Goal: Task Accomplishment & Management: Use online tool/utility

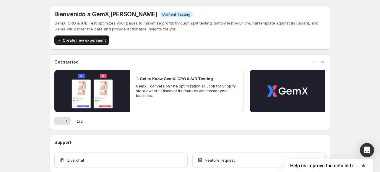
click at [95, 37] on button "Create new experiment" at bounding box center [81, 39] width 55 height 9
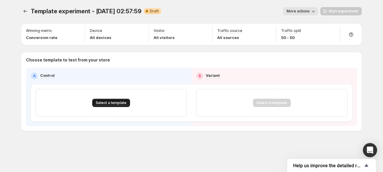
click at [110, 106] on button "Select a template" at bounding box center [111, 103] width 38 height 8
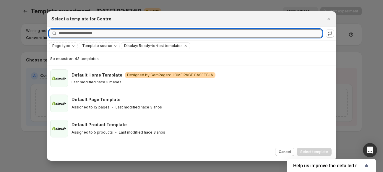
click at [143, 32] on input "Searching all templates" at bounding box center [191, 33] width 264 height 8
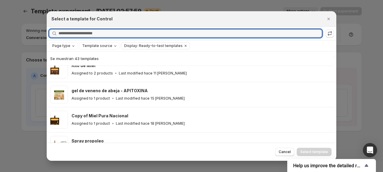
scroll to position [547, 0]
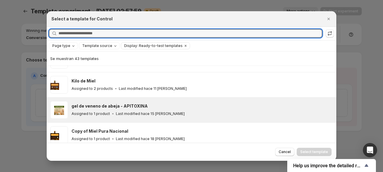
click at [155, 103] on div "gel de veneno de abeja - APITOXINA" at bounding box center [202, 106] width 260 height 6
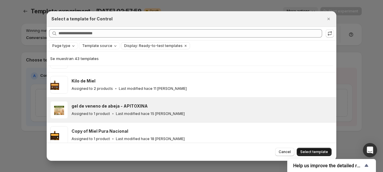
click at [314, 150] on span "Select template" at bounding box center [314, 152] width 28 height 5
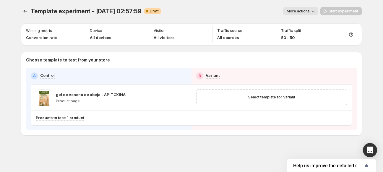
click at [305, 12] on span "More actions" at bounding box center [298, 11] width 23 height 5
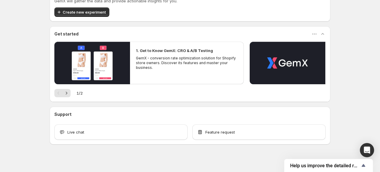
scroll to position [30, 0]
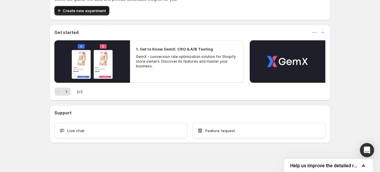
click at [98, 10] on span "Create new experiment" at bounding box center [84, 11] width 43 height 6
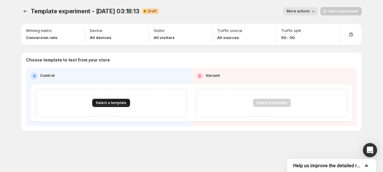
click at [95, 101] on button "Select a template" at bounding box center [111, 103] width 38 height 8
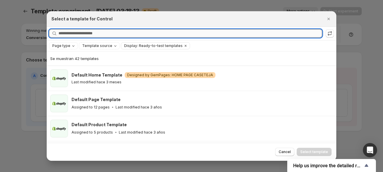
click at [108, 37] on input "Searching all templates" at bounding box center [191, 33] width 264 height 8
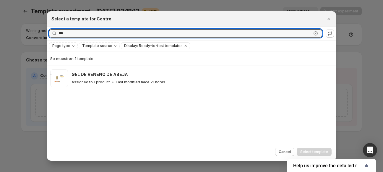
type input "***"
click at [317, 36] on icon ":rf:" at bounding box center [316, 33] width 6 height 6
type input "*"
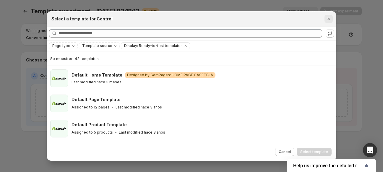
click at [329, 17] on icon "Cerrar" at bounding box center [329, 19] width 6 height 6
